Goal: Task Accomplishment & Management: Use online tool/utility

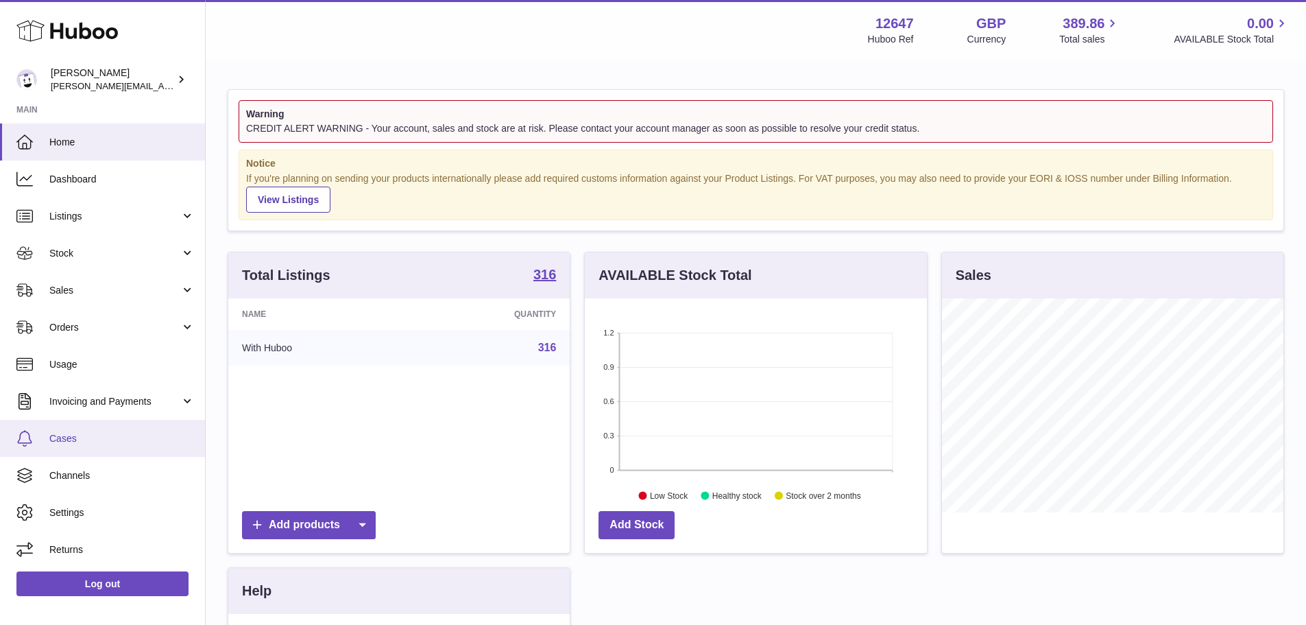
scroll to position [286, 0]
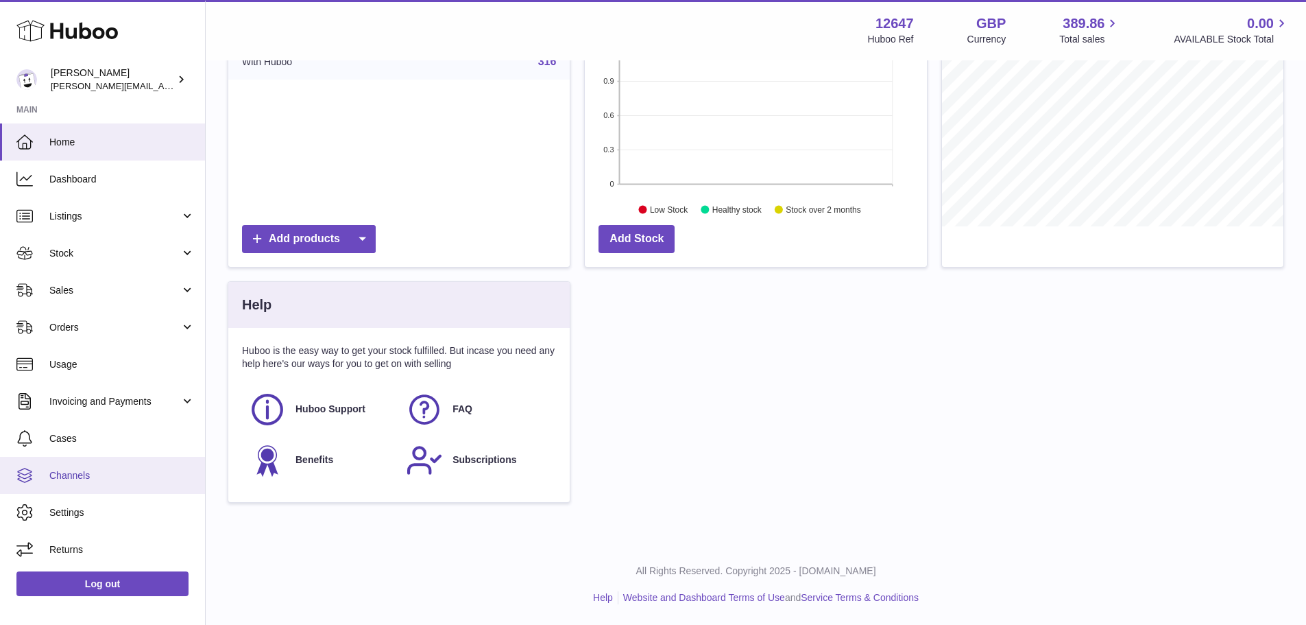
click at [81, 476] on span "Channels" at bounding box center [121, 475] width 145 height 13
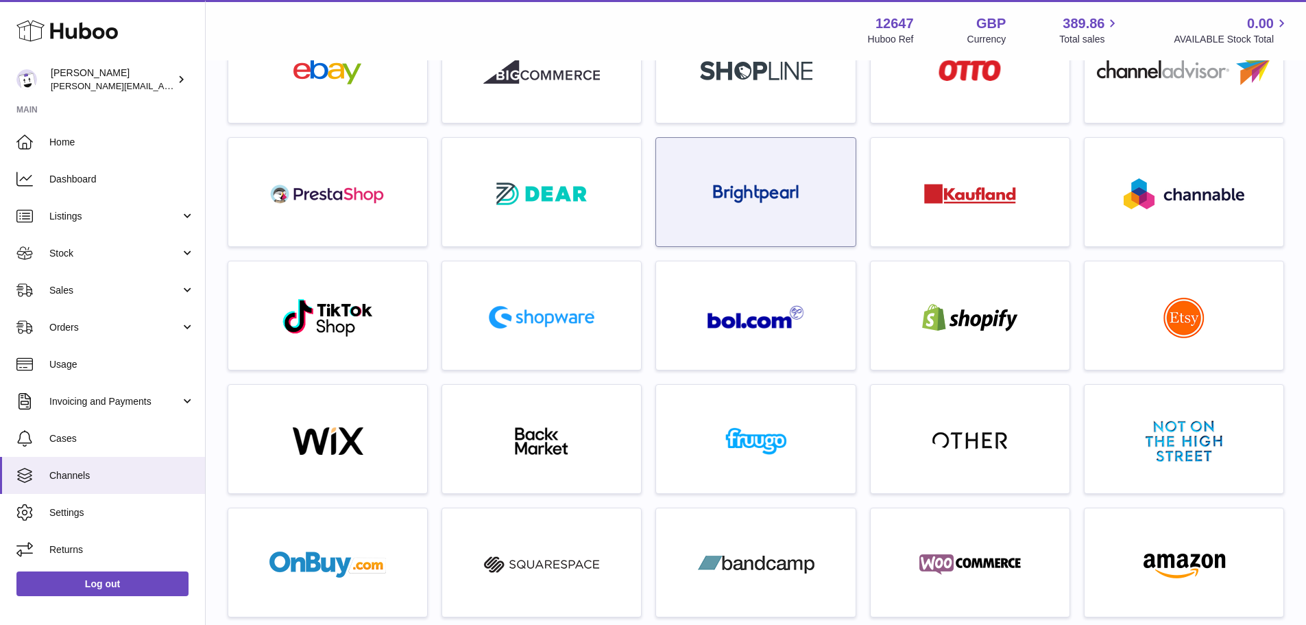
scroll to position [134, 0]
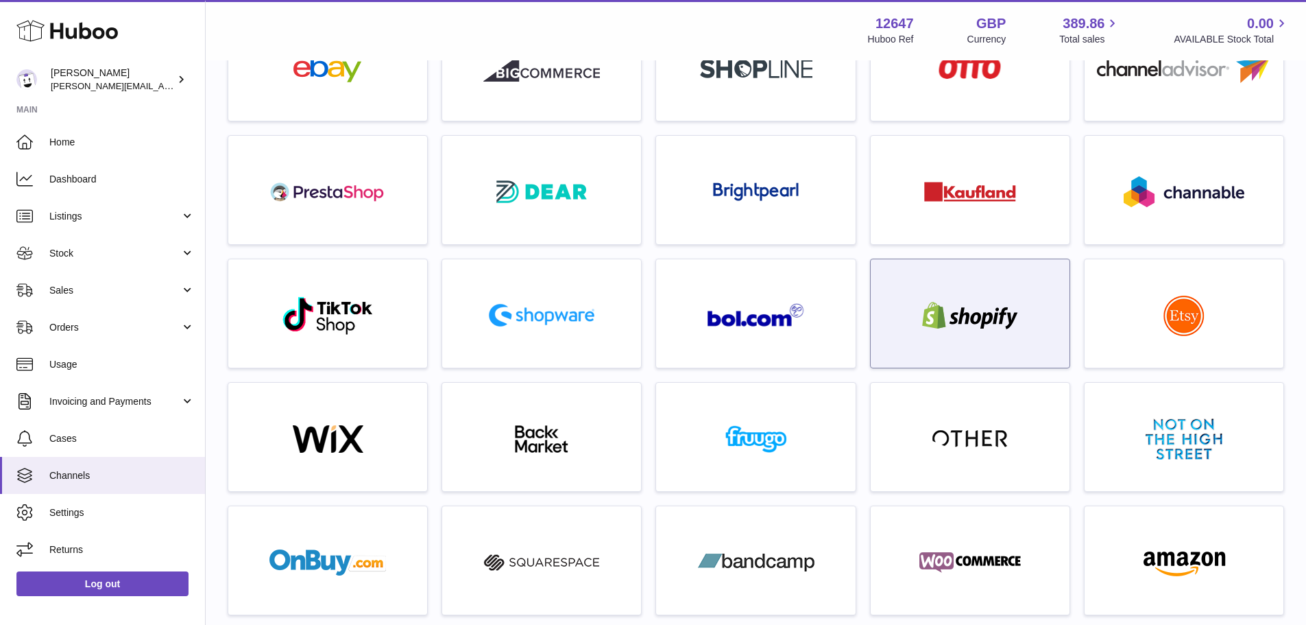
click at [985, 314] on img at bounding box center [970, 315] width 117 height 27
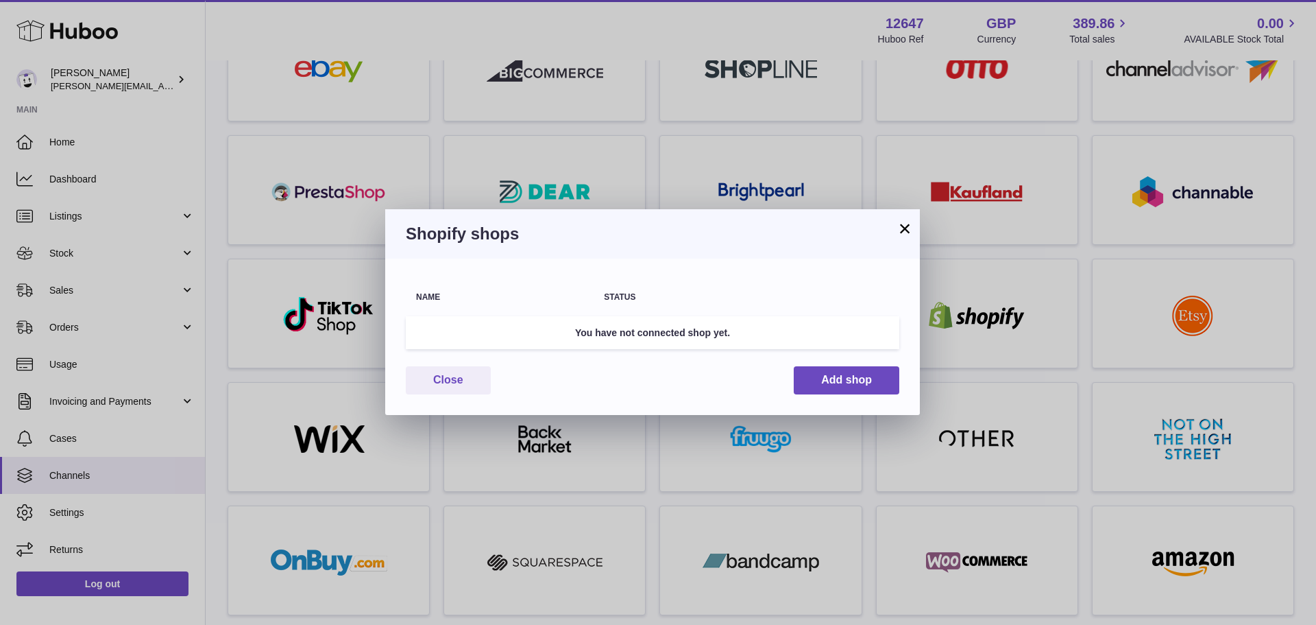
click at [901, 229] on button "×" at bounding box center [905, 228] width 16 height 16
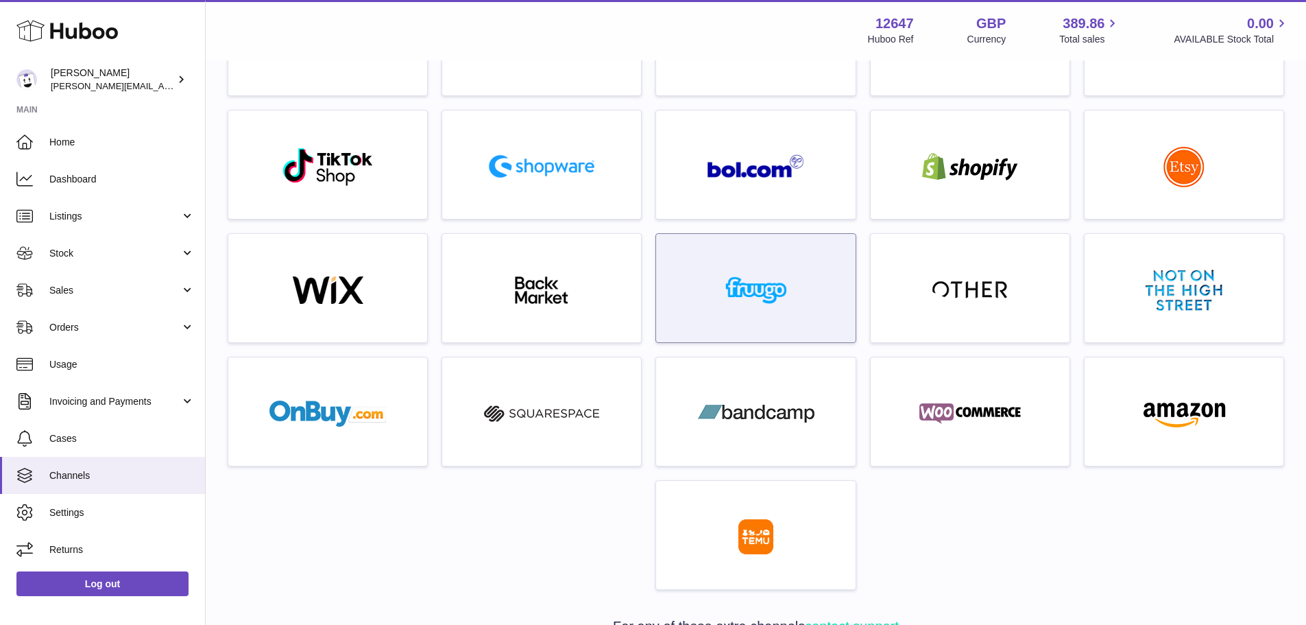
scroll to position [0, 0]
